Goal: Information Seeking & Learning: Learn about a topic

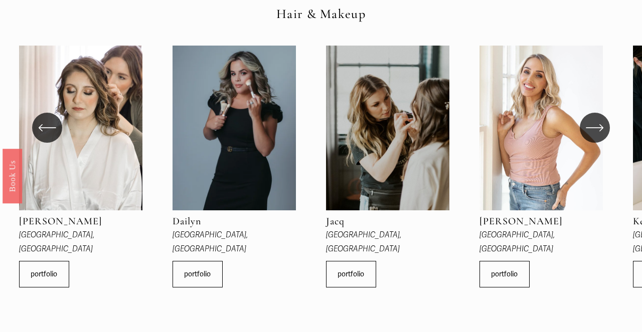
scroll to position [313, 0]
click at [598, 118] on icon "\a \a \a Next\a \a" at bounding box center [594, 127] width 18 height 18
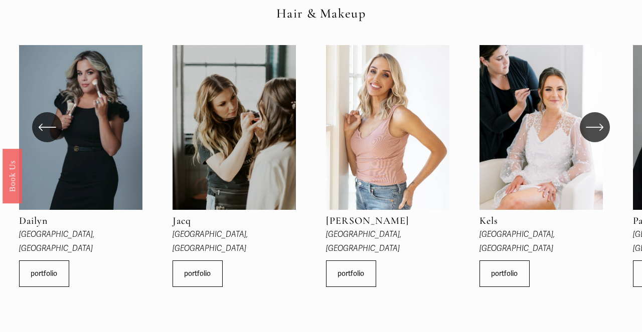
click at [598, 118] on icon "\a \a \a Next\a \a" at bounding box center [594, 127] width 18 height 18
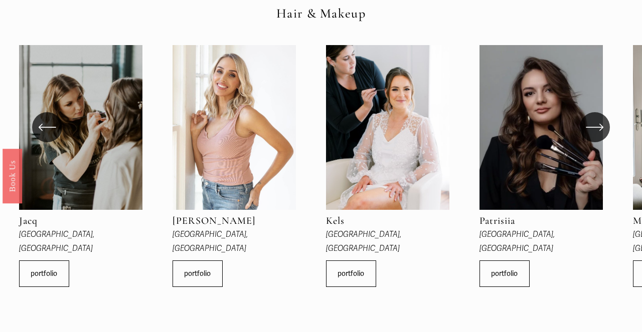
click at [598, 118] on icon "\a \a \a Next\a \a" at bounding box center [594, 127] width 18 height 18
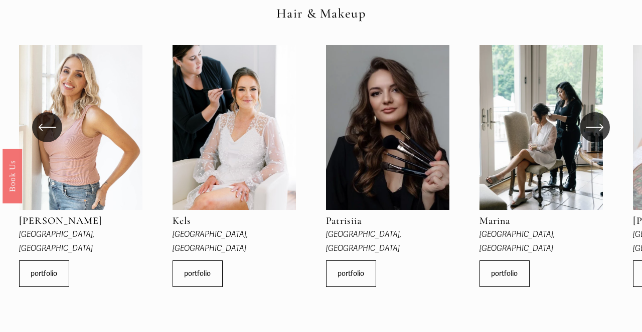
click at [598, 118] on icon "\a \a \a Next\a \a" at bounding box center [594, 127] width 18 height 18
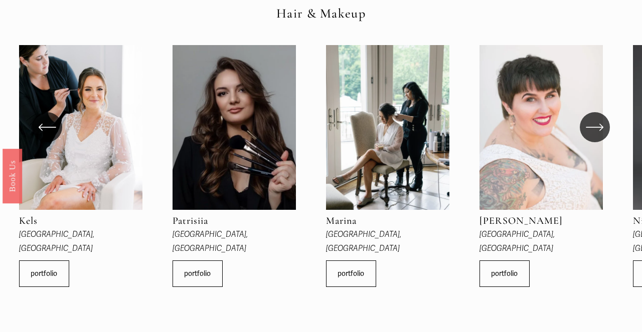
click at [598, 118] on icon "\a \a \a Next\a \a" at bounding box center [594, 127] width 18 height 18
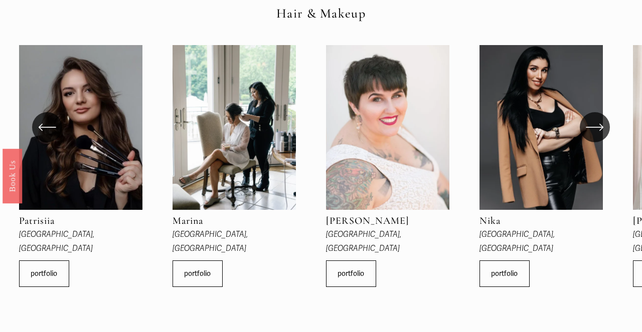
click at [598, 118] on icon "\a \a \a Next\a \a" at bounding box center [594, 127] width 18 height 18
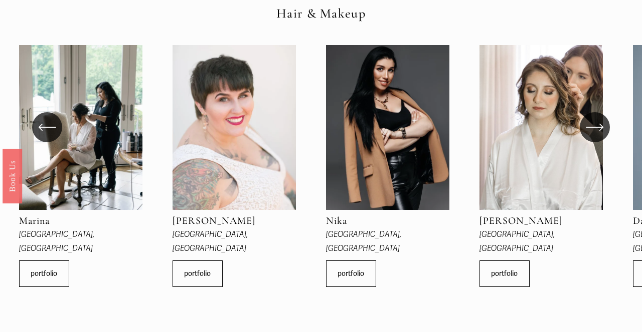
click at [598, 118] on icon "\a \a \a Next\a \a" at bounding box center [594, 127] width 18 height 18
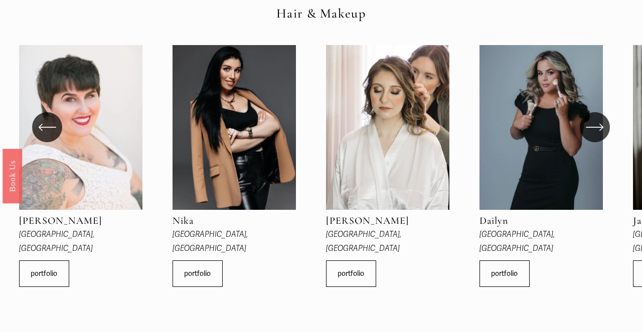
click at [598, 118] on icon "\a \a \a Next\a \a" at bounding box center [594, 127] width 18 height 18
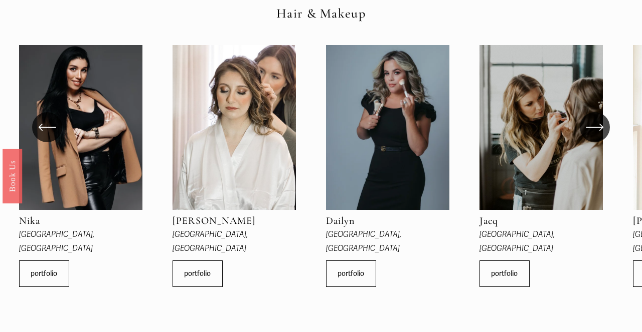
click at [598, 118] on icon "\a \a \a Next\a \a" at bounding box center [594, 127] width 18 height 18
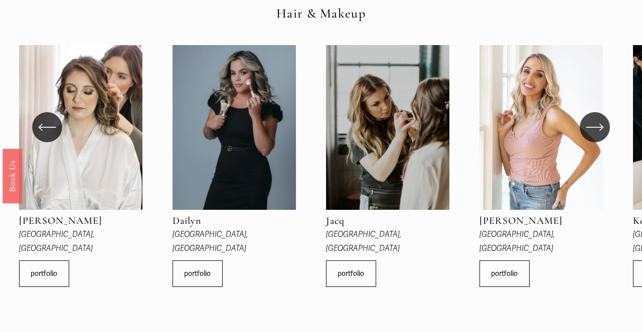
click at [598, 118] on icon "\a \a \a Next\a \a" at bounding box center [594, 127] width 18 height 18
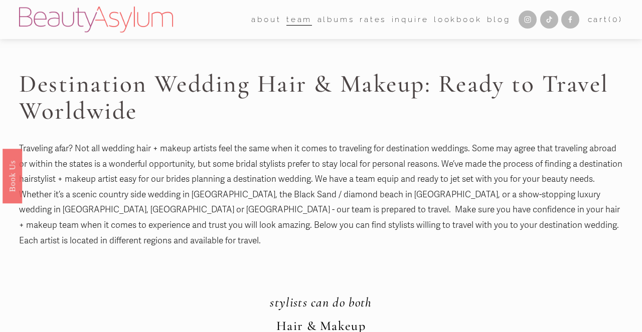
scroll to position [0, 0]
click at [362, 22] on link "Rates" at bounding box center [372, 20] width 27 height 16
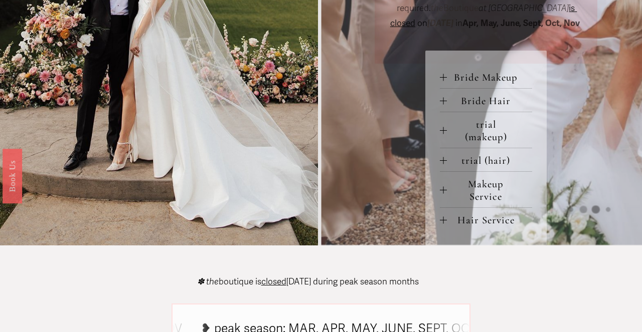
scroll to position [404, 0]
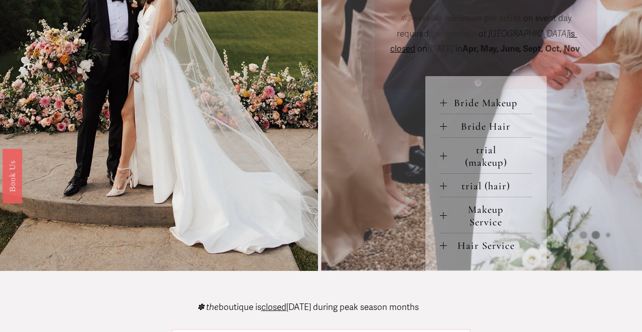
click at [451, 109] on span "Bride Makeup" at bounding box center [489, 103] width 85 height 13
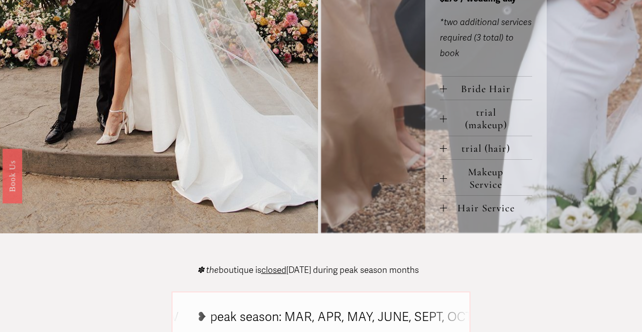
scroll to position [568, 0]
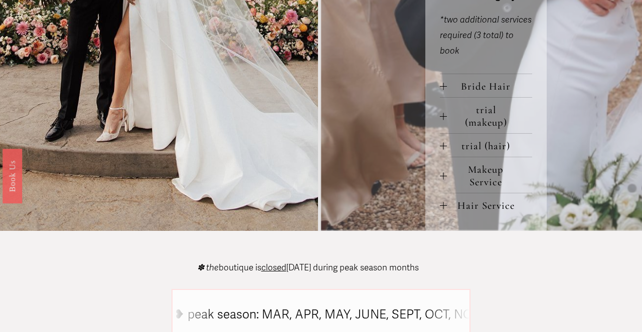
click at [463, 129] on span "trial (makeup)" at bounding box center [489, 116] width 85 height 25
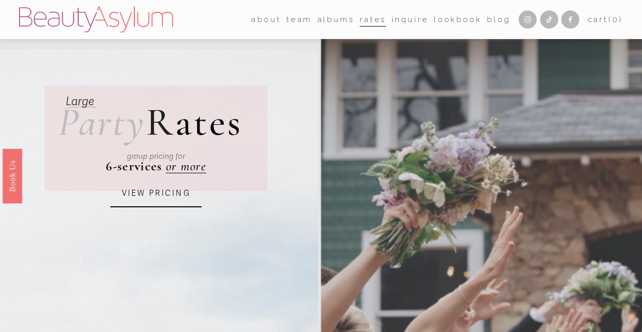
scroll to position [0, 0]
